Goal: Task Accomplishment & Management: Manage account settings

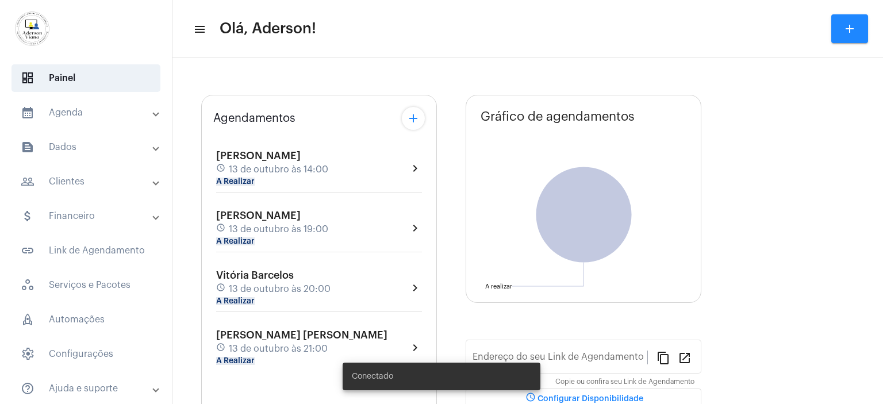
type input "[URL][DOMAIN_NAME][PERSON_NAME]"
click at [68, 178] on mat-panel-title "people_outline Clientes" at bounding box center [87, 182] width 133 height 14
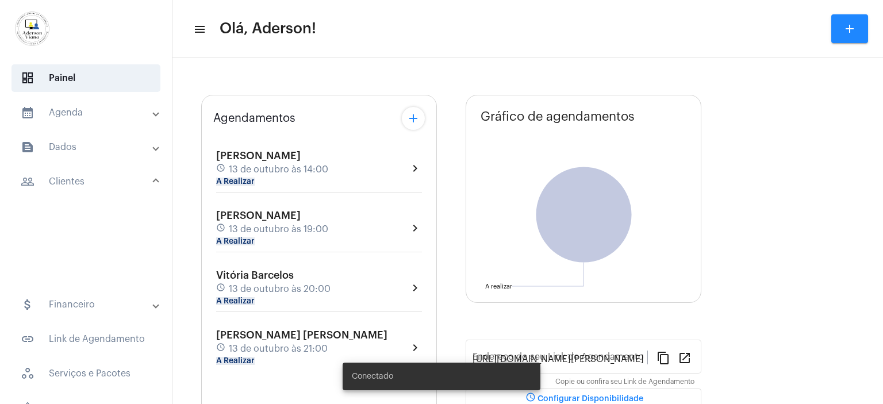
click at [68, 178] on mat-panel-title "people_outline Clientes" at bounding box center [87, 182] width 133 height 14
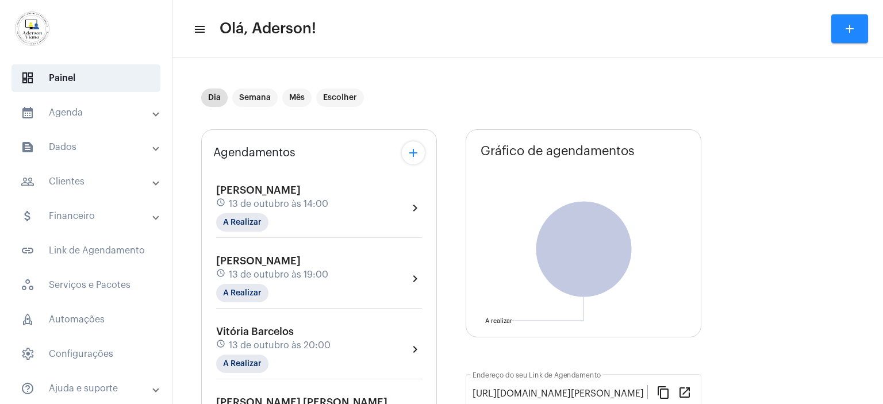
click at [78, 178] on mat-panel-title "people_outline Clientes" at bounding box center [87, 182] width 133 height 14
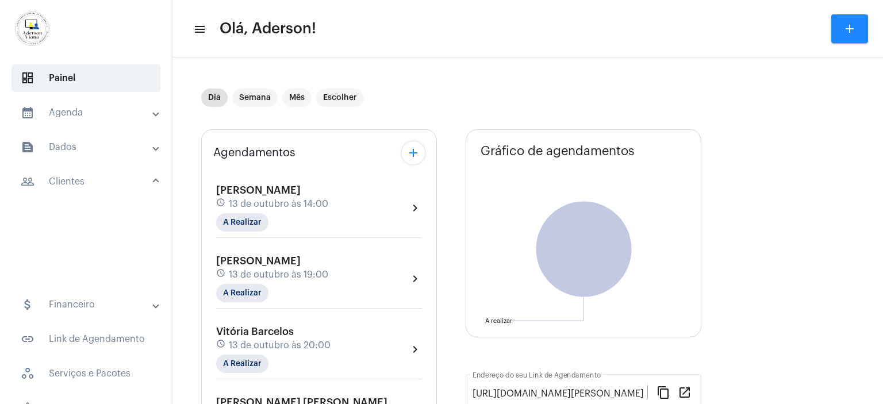
click at [78, 178] on mat-panel-title "people_outline Clientes" at bounding box center [87, 182] width 133 height 14
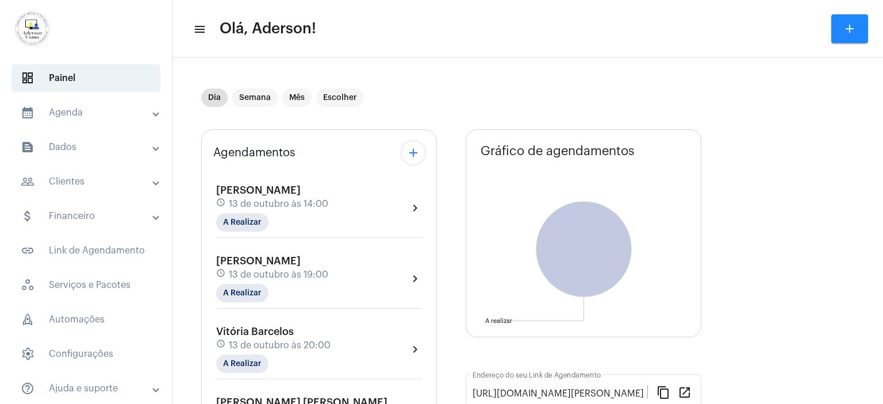
click at [78, 178] on mat-panel-title "people_outline Clientes" at bounding box center [87, 182] width 133 height 14
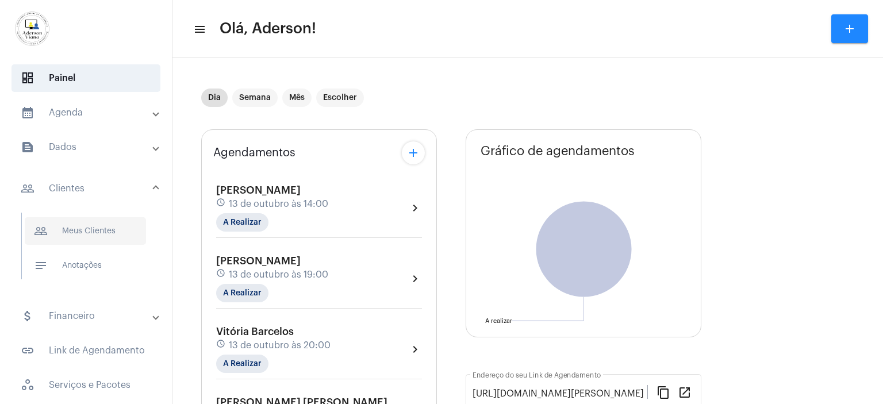
click at [91, 229] on span "people_outline Meus Clientes" at bounding box center [85, 231] width 121 height 28
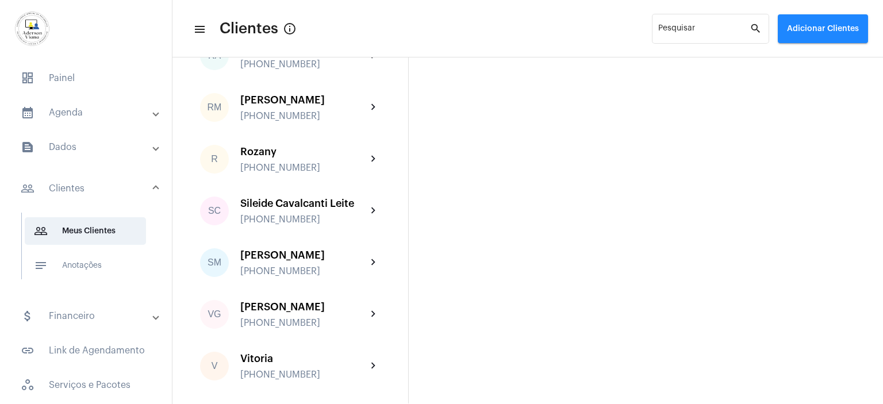
scroll to position [1955, 0]
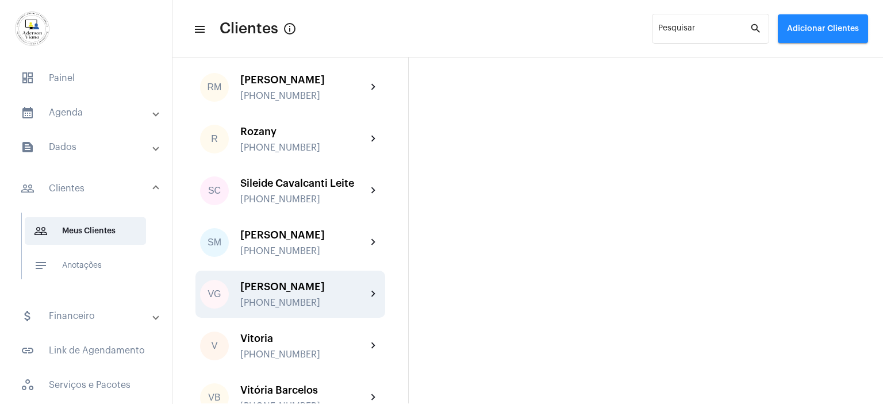
click at [299, 281] on div "[PERSON_NAME] [PHONE_NUMBER]" at bounding box center [303, 294] width 126 height 27
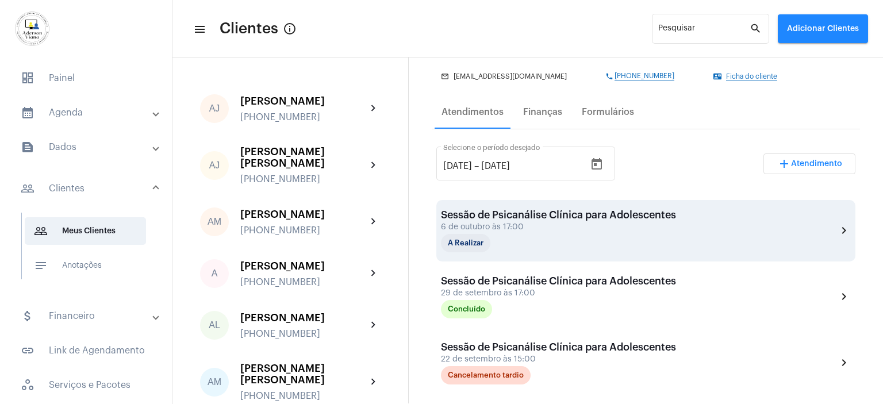
scroll to position [172, 0]
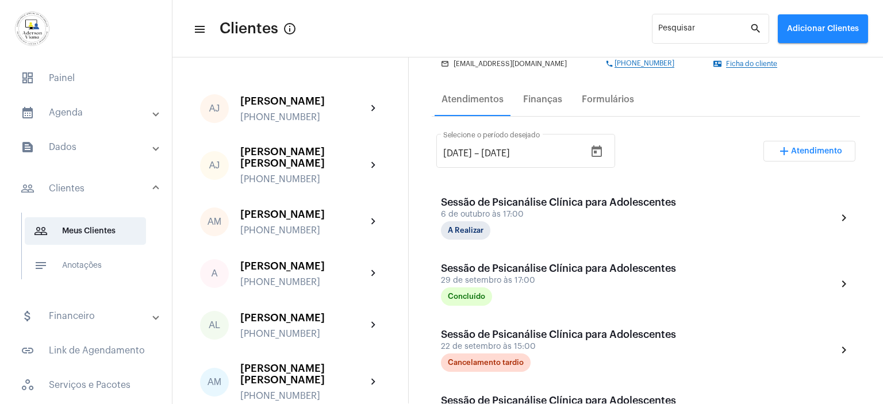
click at [826, 148] on span "Atendimento" at bounding box center [816, 151] width 51 height 8
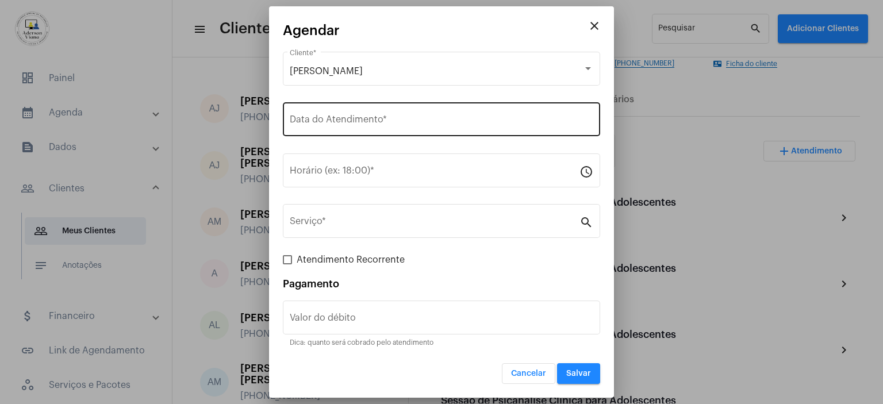
click at [321, 121] on input "Data do Atendimento *" at bounding box center [442, 122] width 304 height 10
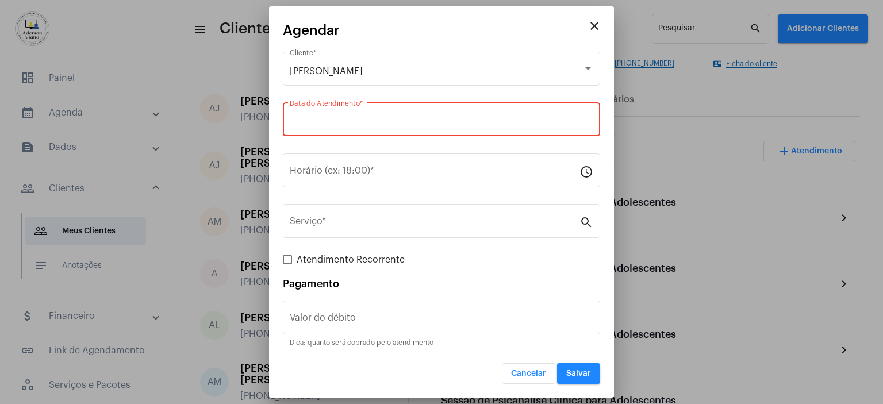
click at [320, 121] on input "Data do Atendimento *" at bounding box center [442, 122] width 304 height 10
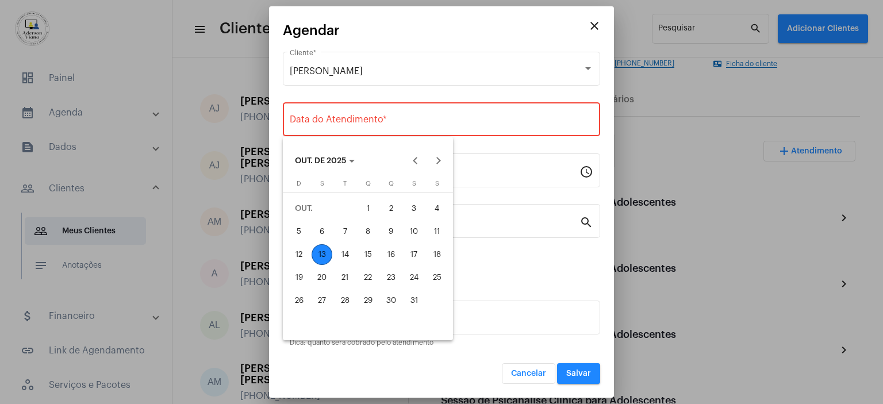
click at [324, 252] on div "13" at bounding box center [322, 254] width 21 height 21
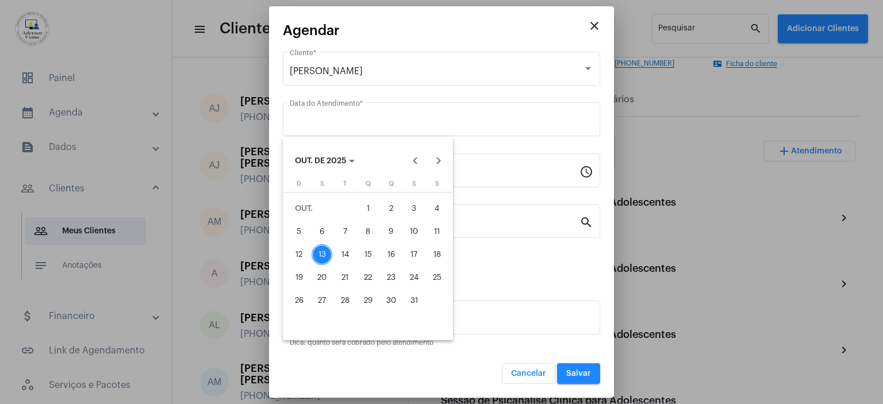
type input "[DATE]"
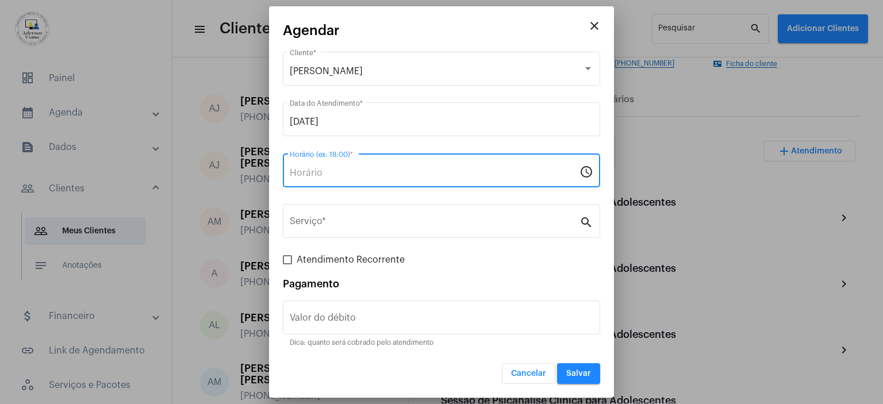
click at [305, 174] on input "Horário (ex: 18:00) *" at bounding box center [435, 173] width 290 height 10
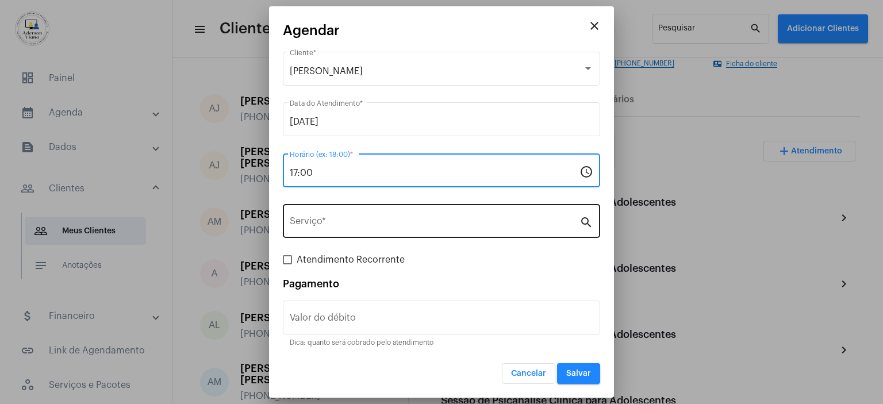
type input "17:00"
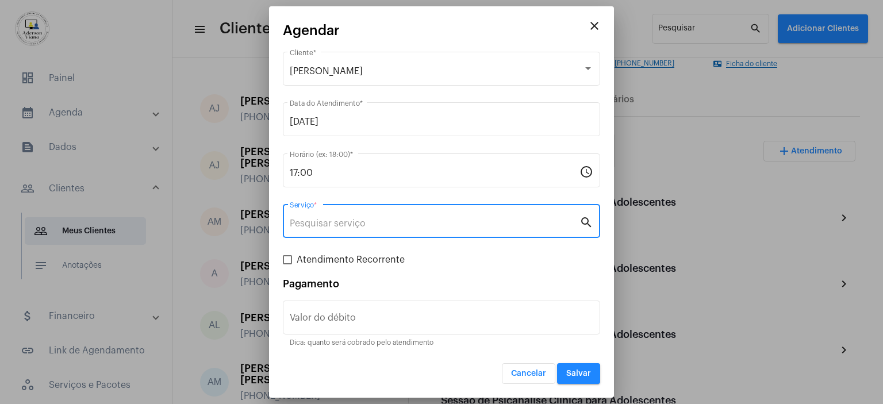
click at [313, 221] on input "Serviço *" at bounding box center [435, 223] width 290 height 10
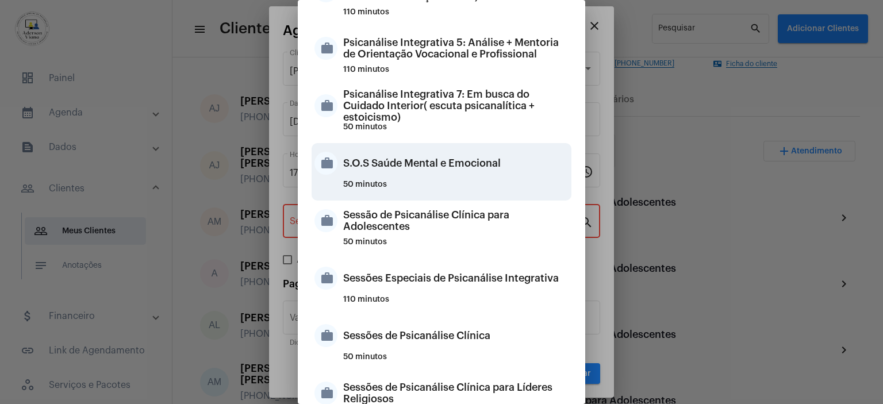
scroll to position [1035, 0]
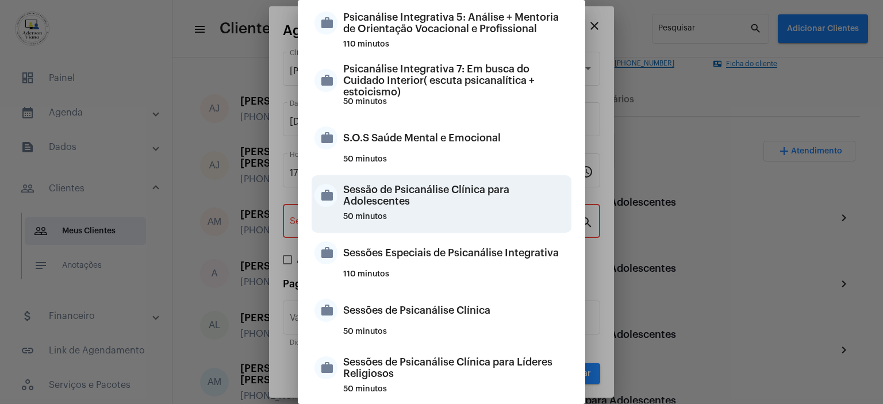
click at [436, 193] on div "Sessão de Psicanálise Clínica para Adolescentes" at bounding box center [455, 195] width 225 height 34
type input "Sessão de Psicanálise Clínica para Adolescentes"
type input "R$ 60"
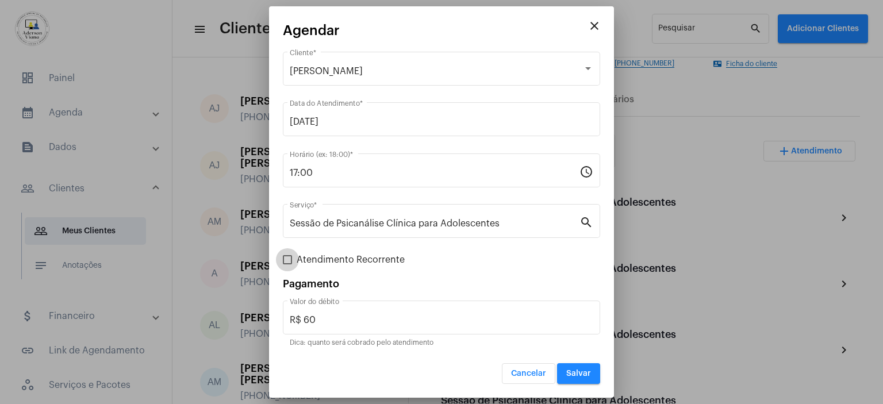
click at [287, 259] on span at bounding box center [287, 259] width 9 height 9
click at [287, 264] on input "Atendimento Recorrente" at bounding box center [287, 264] width 1 height 1
checkbox input "true"
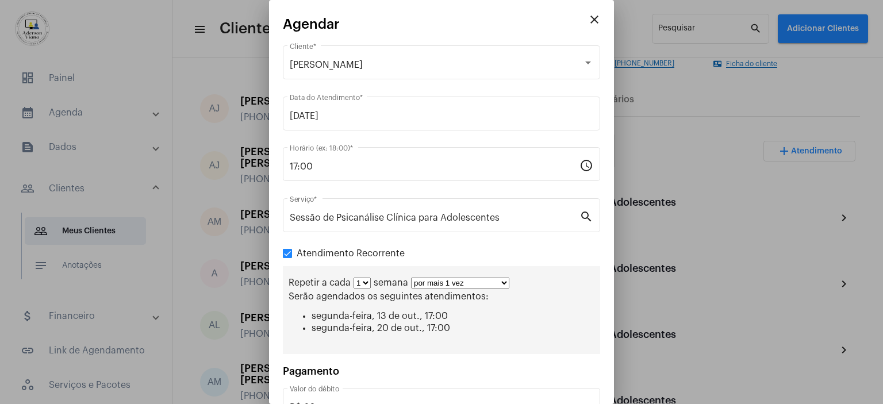
click at [500, 281] on select "por mais 1 vez por mais 2 vezes por mais 3 vezes por mais 4 vezes por mais 5 ve…" at bounding box center [460, 283] width 98 height 11
select select "1: 2"
click at [411, 278] on select "por mais 1 vez por mais 2 vezes por mais 3 vezes por mais 4 vezes por mais 5 ve…" at bounding box center [460, 283] width 98 height 11
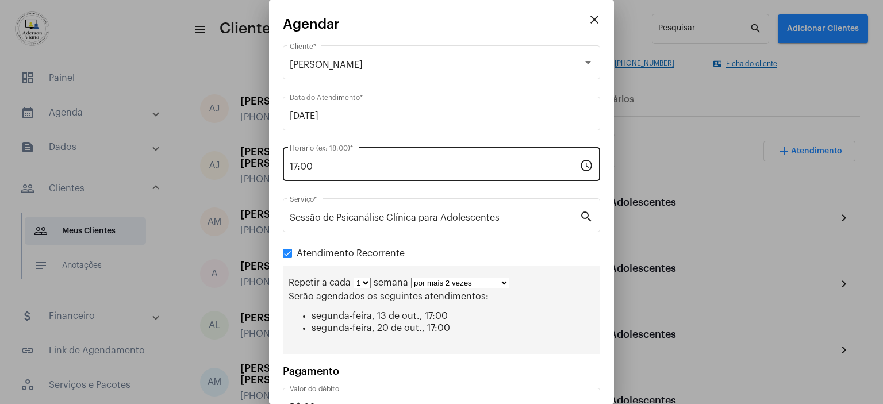
click at [456, 147] on div "17:00 Horário (ex: 18:00) *" at bounding box center [435, 163] width 290 height 36
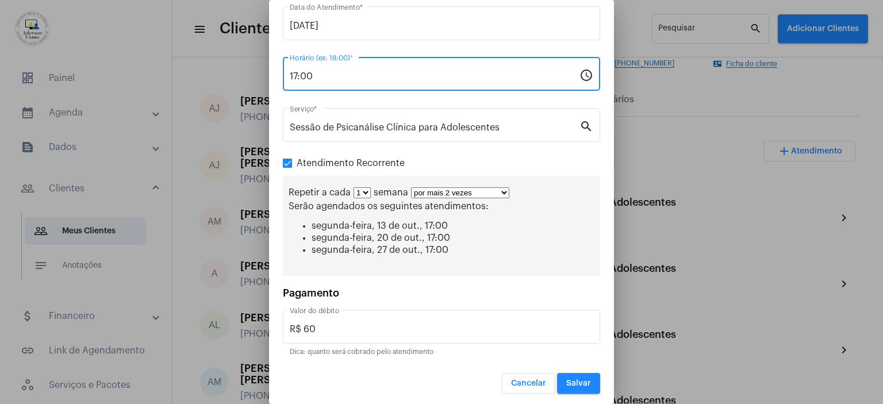
scroll to position [91, 0]
click at [570, 378] on span "Salvar" at bounding box center [578, 382] width 25 height 8
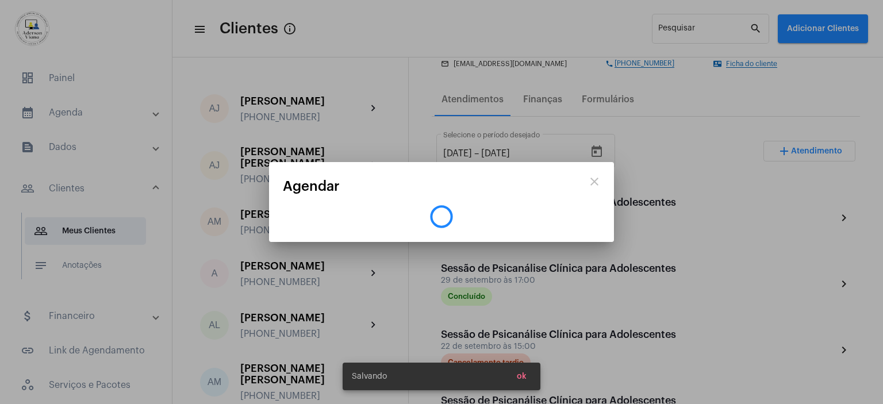
click at [570, 378] on div at bounding box center [441, 202] width 883 height 404
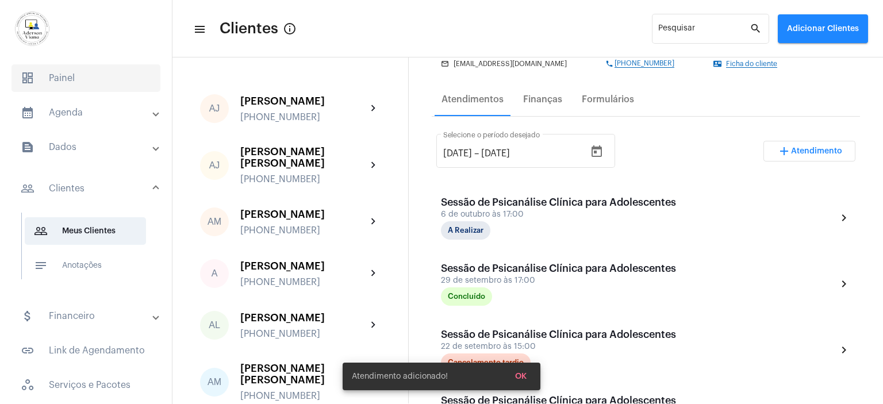
click at [67, 80] on span "dashboard Painel" at bounding box center [85, 78] width 149 height 28
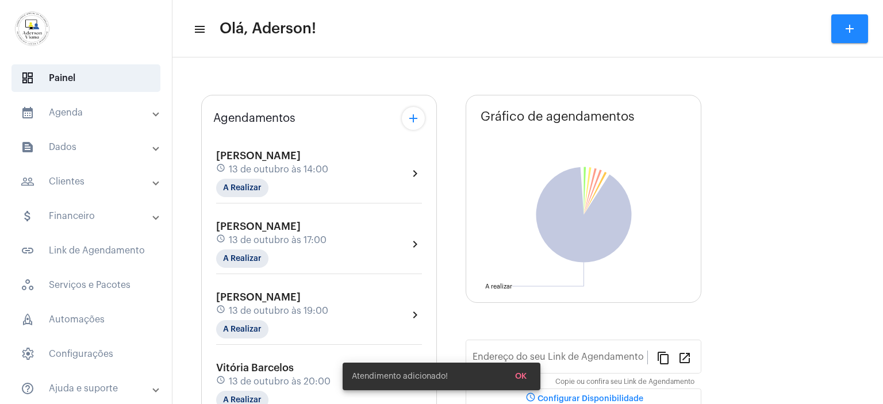
type input "[URL][DOMAIN_NAME][PERSON_NAME]"
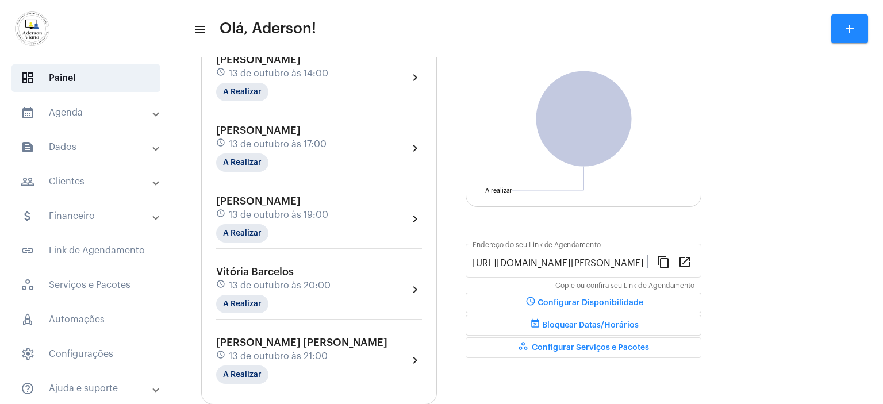
scroll to position [156, 0]
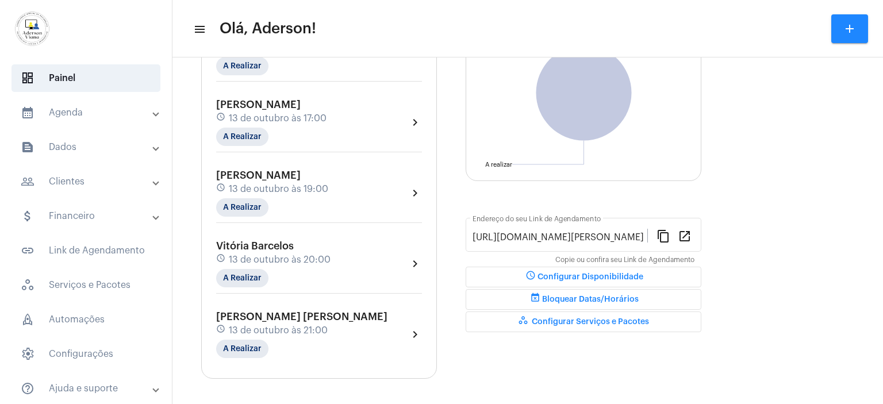
click at [74, 112] on mat-panel-title "calendar_month_outlined Agenda" at bounding box center [87, 113] width 133 height 14
click at [74, 181] on mat-panel-title "people_outline Clientes" at bounding box center [87, 182] width 133 height 14
click at [75, 182] on mat-panel-title "people_outline Clientes" at bounding box center [87, 182] width 133 height 14
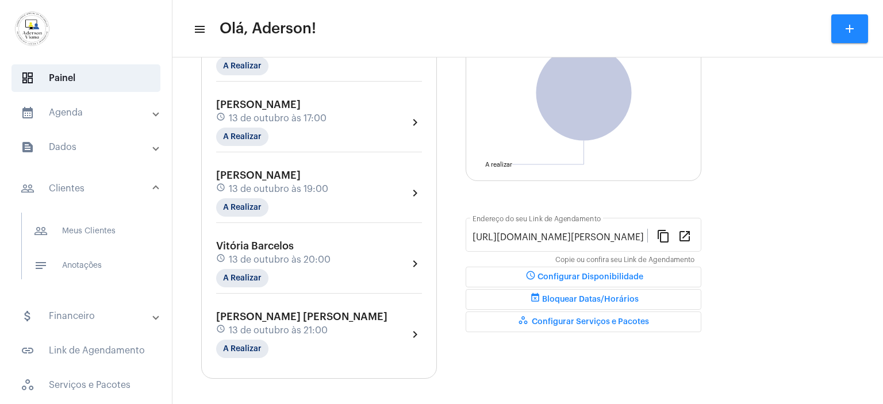
click at [77, 188] on mat-panel-title "people_outline Clientes" at bounding box center [87, 189] width 133 height 14
click at [80, 221] on span "people_outline Meus Clientes" at bounding box center [85, 231] width 121 height 28
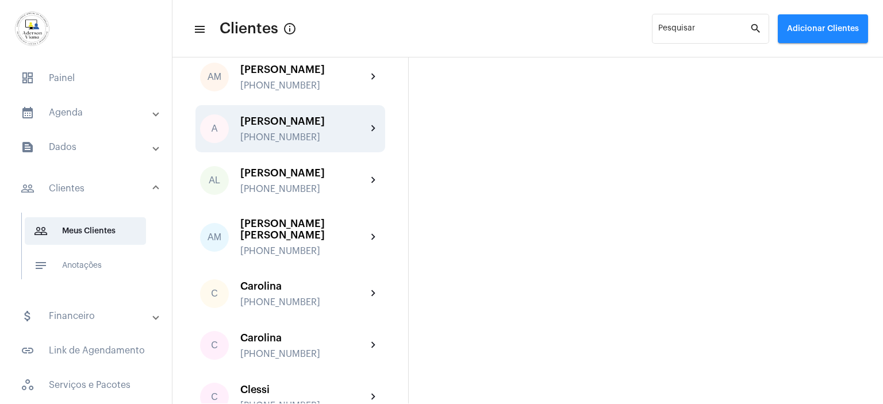
scroll to position [172, 0]
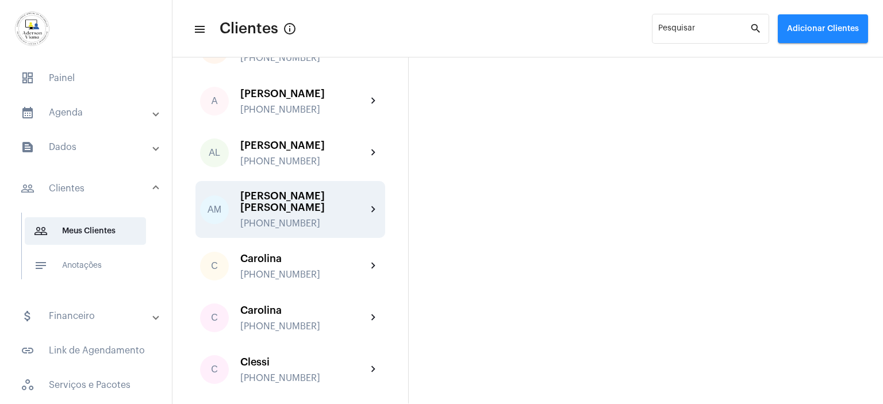
click at [290, 218] on div "[PHONE_NUMBER]" at bounding box center [303, 223] width 126 height 10
click at [290, 202] on mat-sidenav-content "menu Clientes info_outlined Pesquisar search Adicionar Clientes AJ [PERSON_NAME…" at bounding box center [527, 202] width 711 height 404
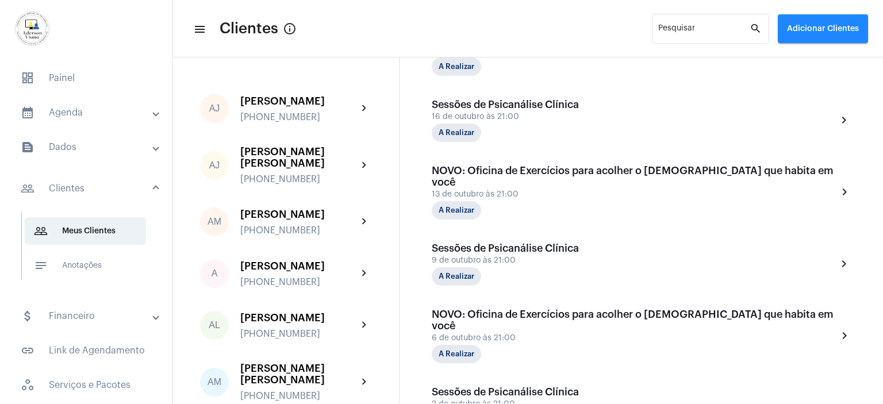
scroll to position [345, 0]
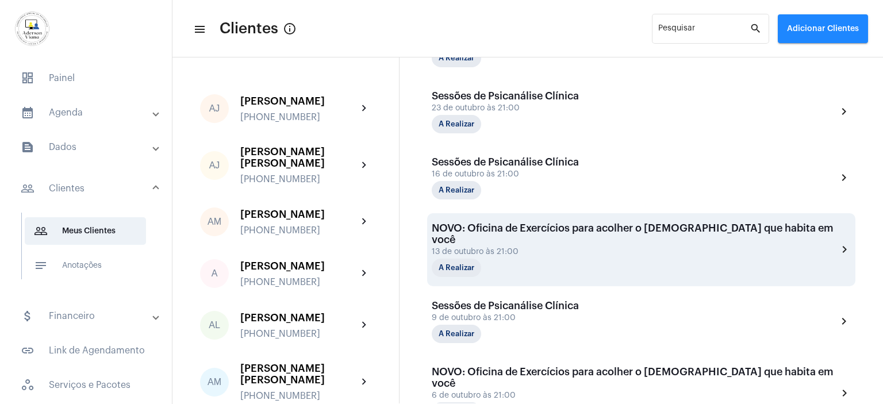
click at [527, 248] on div "13 de outubro às 21:00" at bounding box center [635, 252] width 406 height 9
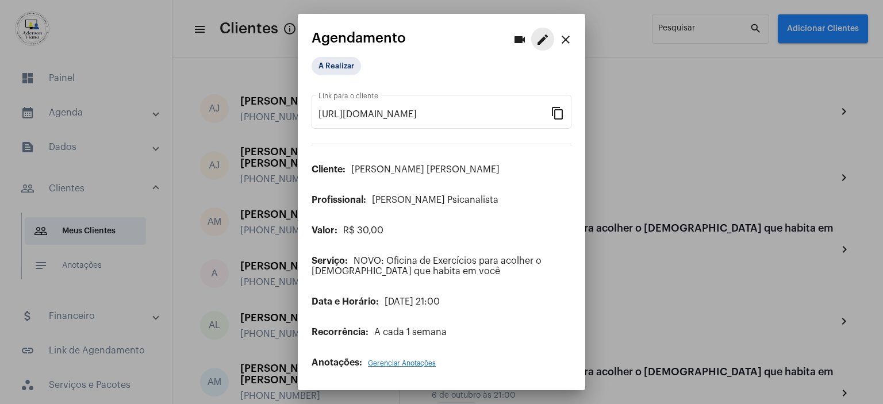
click at [543, 41] on mat-icon "edit" at bounding box center [543, 40] width 14 height 14
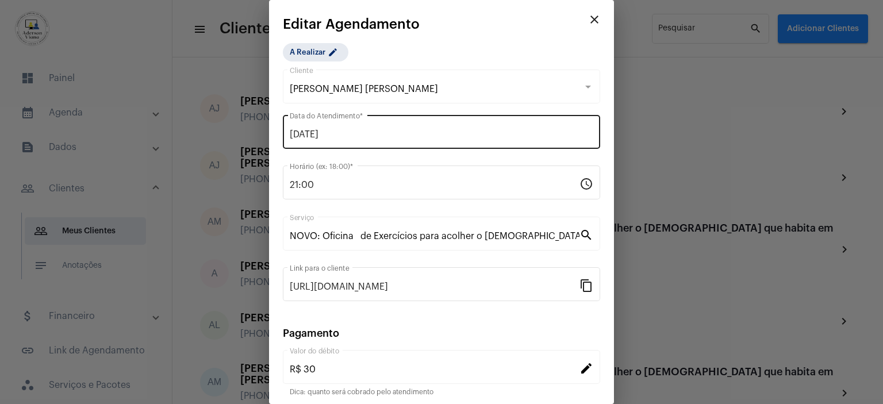
click at [294, 132] on input "[DATE]" at bounding box center [442, 134] width 304 height 10
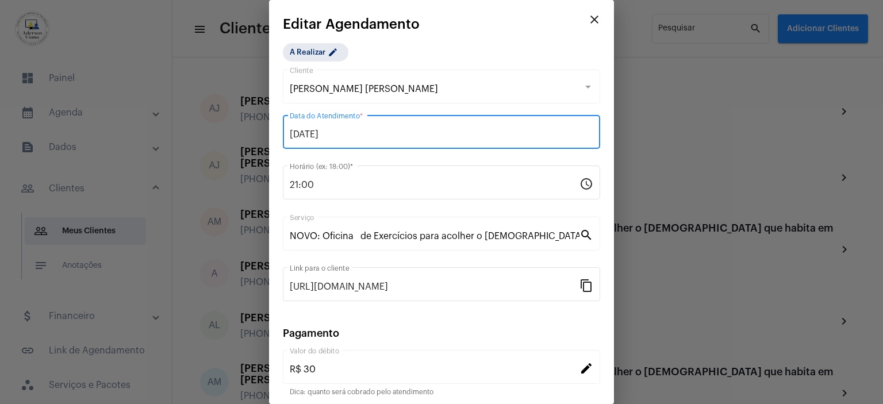
click at [337, 131] on input "[DATE]" at bounding box center [442, 134] width 304 height 10
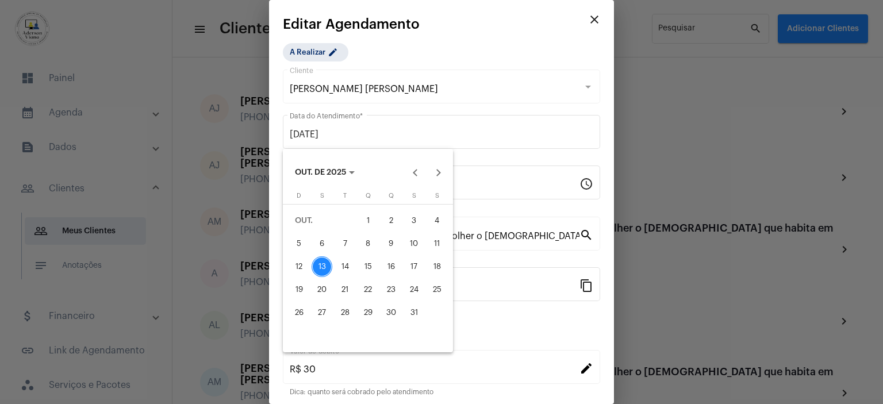
click at [342, 266] on div "14" at bounding box center [345, 266] width 21 height 21
type input "[DATE]"
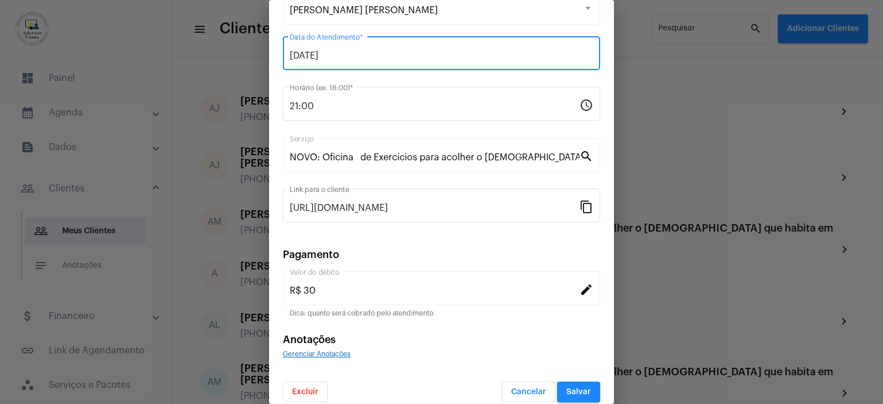
scroll to position [89, 0]
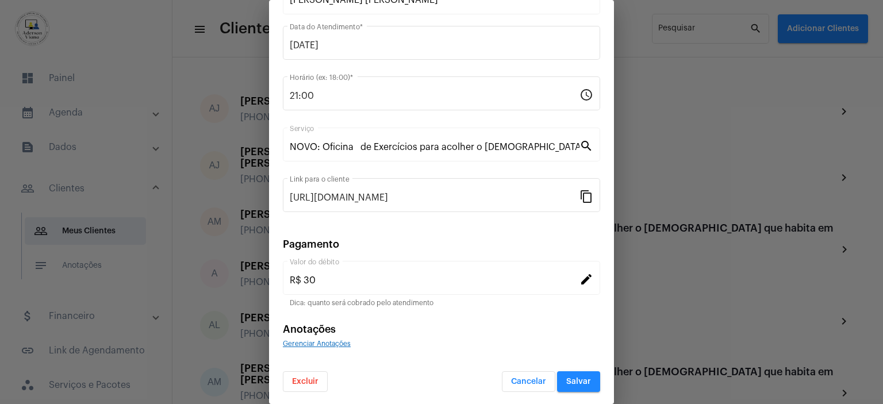
click at [574, 394] on mat-dialog-container "close Editar Agendamento A Realizar edit [PERSON_NAME] [PERSON_NAME] Cliente [D…" at bounding box center [441, 202] width 345 height 404
click at [570, 379] on span "Salvar" at bounding box center [578, 382] width 25 height 8
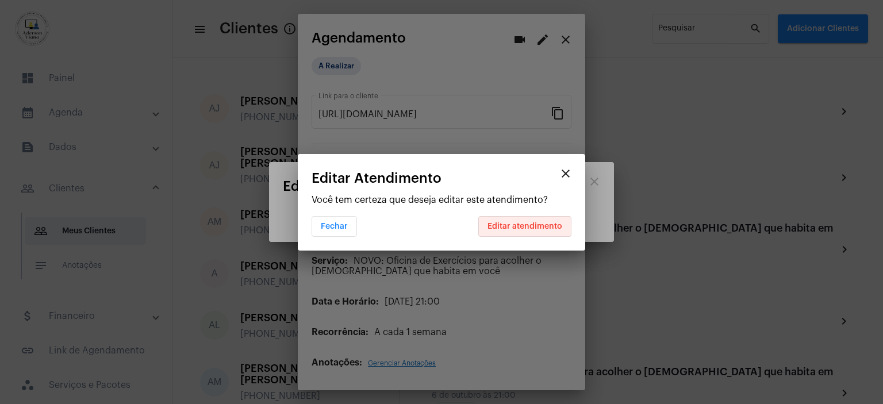
click at [513, 230] on button "Editar atendimento" at bounding box center [524, 226] width 93 height 21
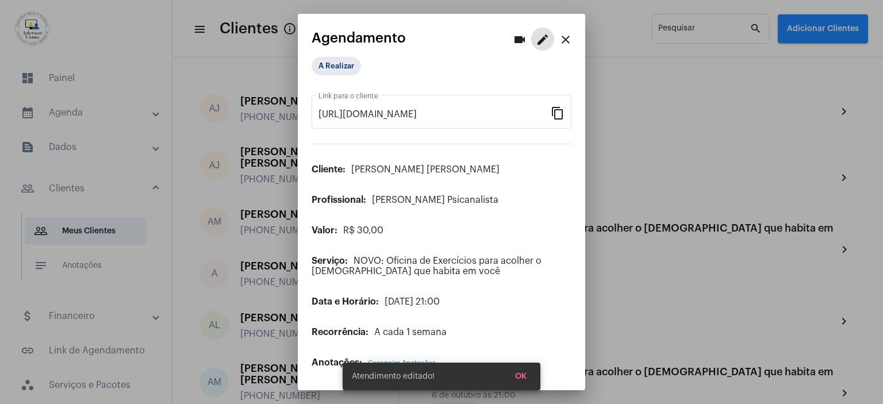
click at [573, 36] on button "close" at bounding box center [565, 39] width 23 height 23
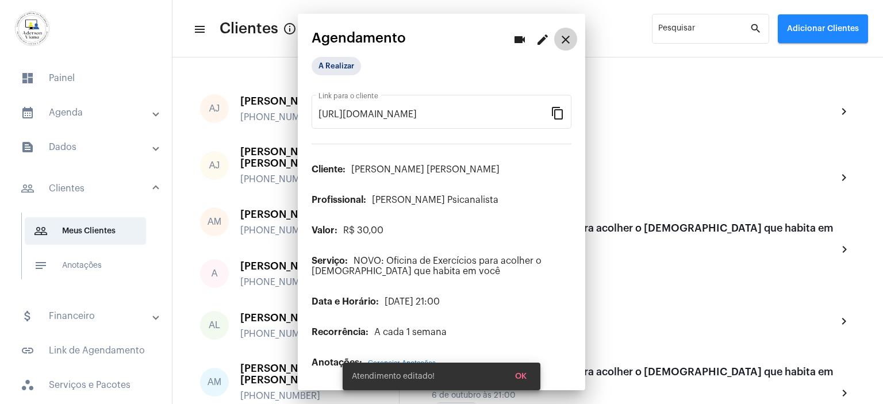
scroll to position [345, 0]
